Goal: Check status: Check status

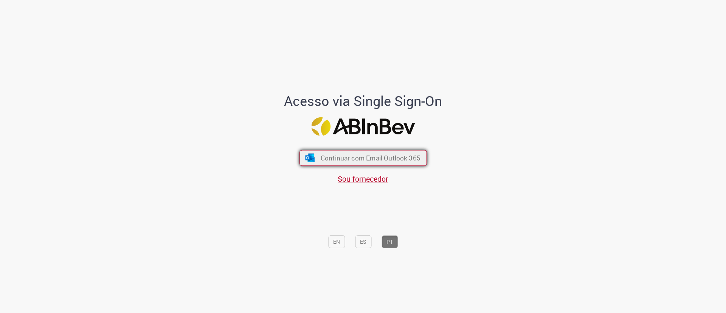
click at [341, 160] on span "Continuar com Email Outlook 365" at bounding box center [370, 158] width 100 height 9
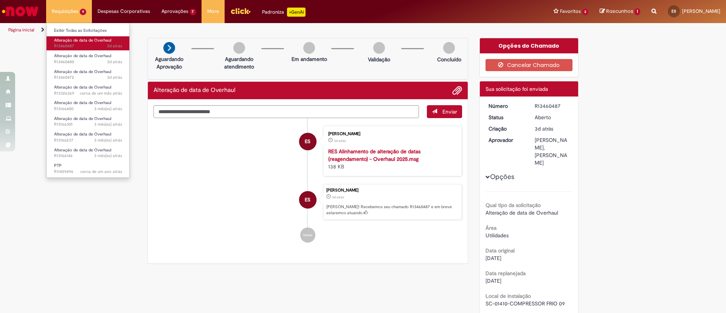
click at [71, 41] on span "Alteração de data de Overhaul" at bounding box center [82, 40] width 57 height 6
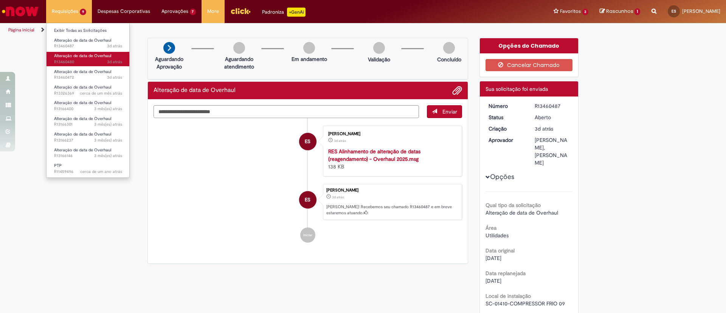
click at [70, 59] on span "3d atrás 3 dias atrás R13460480" at bounding box center [88, 62] width 68 height 6
click at [70, 65] on link "Alteração de data de Overhaul 3d atrás 3 dias atrás R13460480" at bounding box center [88, 59] width 83 height 14
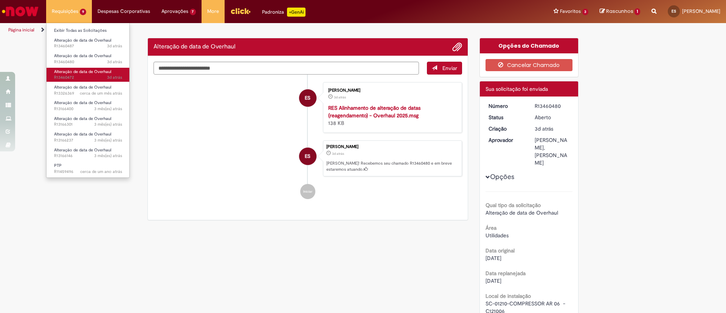
click at [70, 72] on span "Alteração de data de Overhaul" at bounding box center [82, 72] width 57 height 6
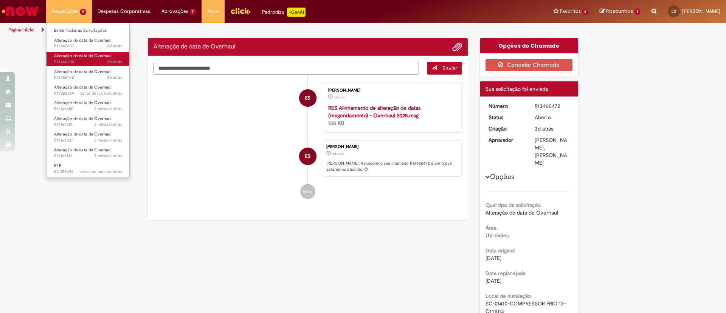
click at [70, 57] on span "Alteração de data de Overhaul" at bounding box center [82, 56] width 57 height 6
